Goal: Check status: Check status

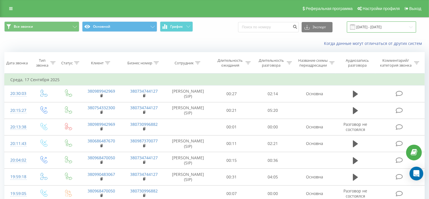
click at [395, 25] on input "[DATE] - [DATE]" at bounding box center [381, 26] width 69 height 11
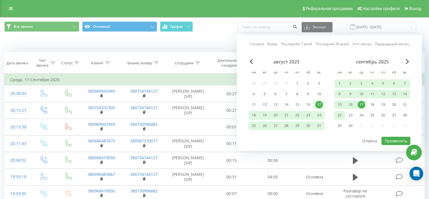
click at [340, 114] on div "22" at bounding box center [339, 115] width 7 height 7
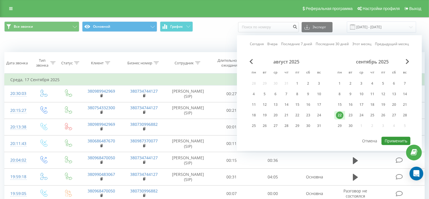
click at [401, 141] on button "Применить" at bounding box center [395, 141] width 29 height 8
type input "[DATE] - [DATE]"
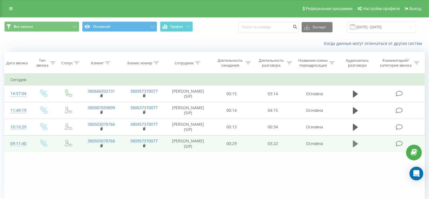
click at [353, 146] on icon at bounding box center [355, 143] width 5 height 7
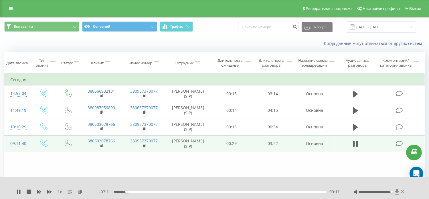
drag, startPoint x: 375, startPoint y: 192, endPoint x: 398, endPoint y: 192, distance: 23.7
click at [398, 192] on div at bounding box center [380, 192] width 52 height 6
click at [211, 167] on div "Фильтровать по условию Равно Введите значение Отмена OK Фильтровать по условию …" at bounding box center [214, 138] width 420 height 129
click at [101, 147] on rect at bounding box center [101, 146] width 2 height 3
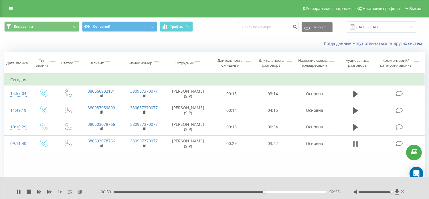
click at [356, 147] on icon at bounding box center [355, 144] width 5 height 8
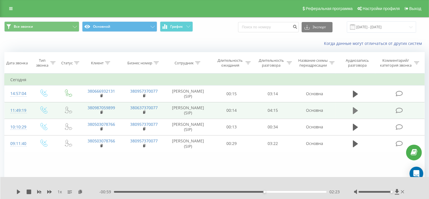
click at [355, 114] on icon at bounding box center [355, 110] width 5 height 7
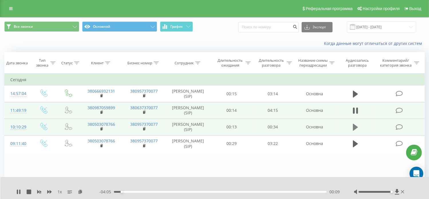
click at [356, 131] on icon at bounding box center [355, 127] width 5 height 7
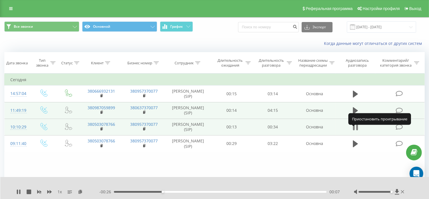
click at [356, 131] on icon at bounding box center [355, 127] width 5 height 8
